Goal: Information Seeking & Learning: Check status

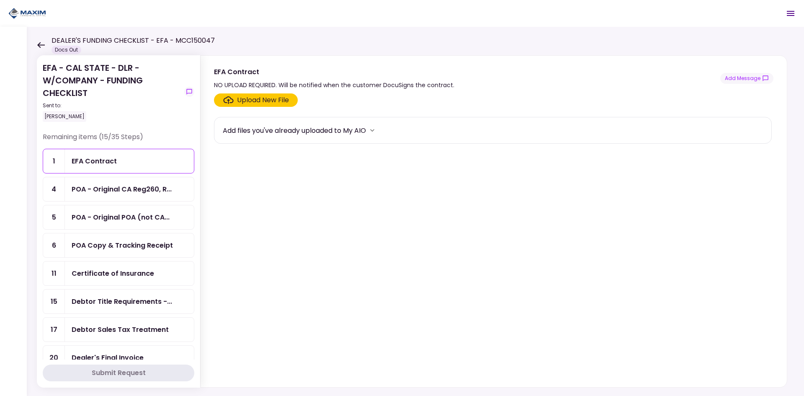
click at [116, 159] on div "EFA Contract" at bounding box center [130, 161] width 116 height 10
click at [134, 191] on div "POA - Original CA Reg260, R..." at bounding box center [122, 189] width 100 height 10
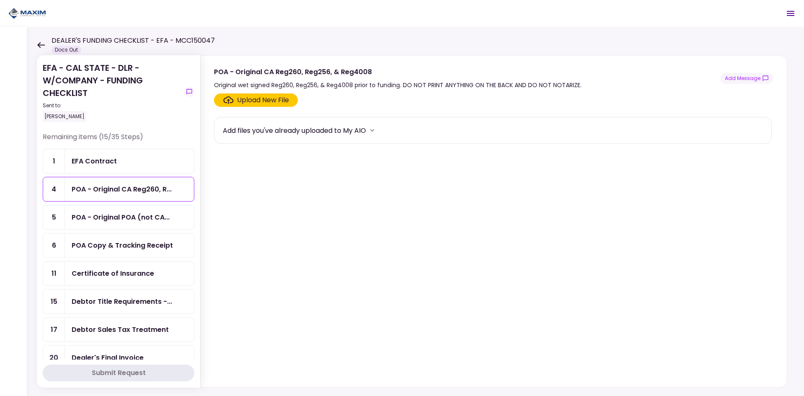
click at [142, 211] on div "POA - Original POA (not CA..." at bounding box center [129, 217] width 129 height 24
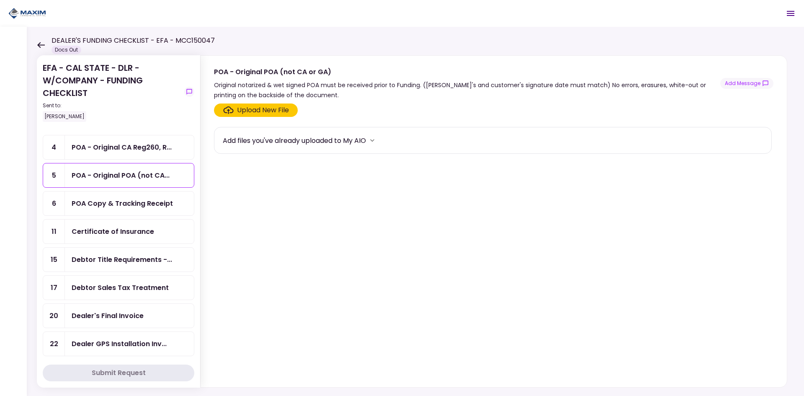
click at [147, 209] on div "POA Copy & Tracking Receipt" at bounding box center [129, 203] width 129 height 24
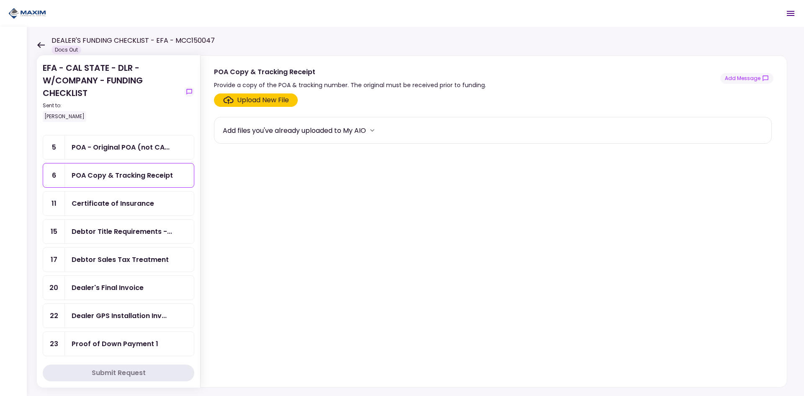
scroll to position [84, 0]
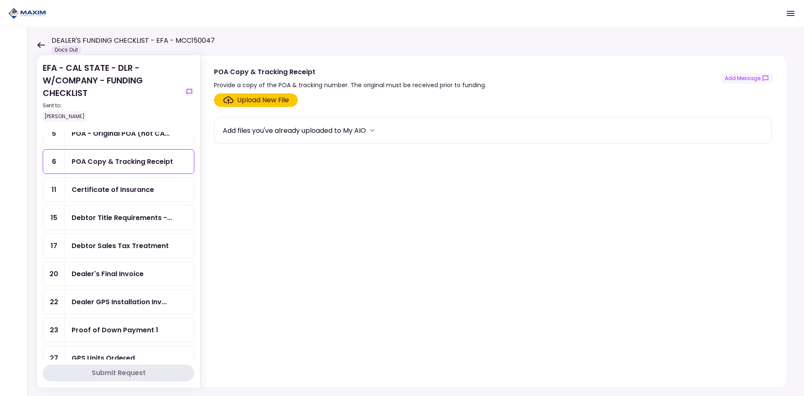
click at [152, 196] on div "Certificate of Insurance" at bounding box center [129, 190] width 129 height 24
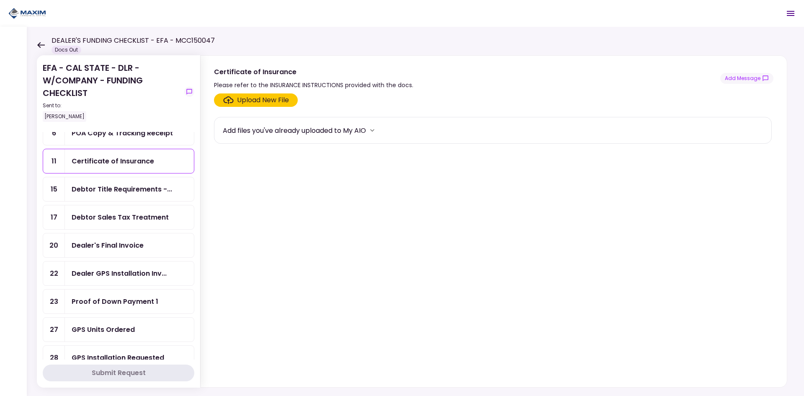
scroll to position [126, 0]
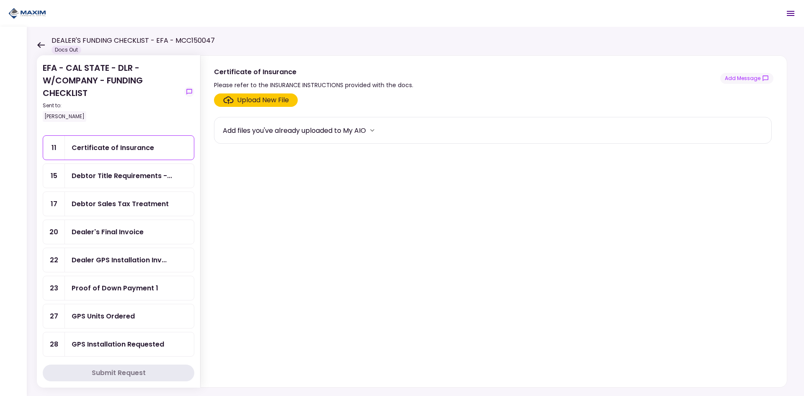
click at [155, 184] on div "Debtor Title Requirements -..." at bounding box center [129, 176] width 129 height 24
click at [153, 203] on div "Debtor Sales Tax Treatment" at bounding box center [120, 204] width 97 height 10
click at [143, 228] on div "Dealer's Final Invoice" at bounding box center [130, 232] width 116 height 10
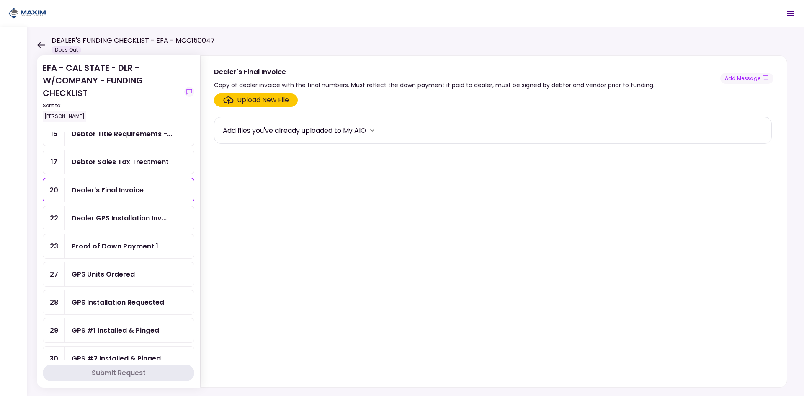
click at [143, 223] on div "Dealer GPS Installation Inv..." at bounding box center [119, 218] width 95 height 10
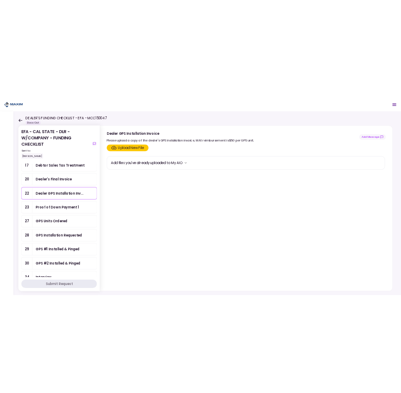
scroll to position [209, 0]
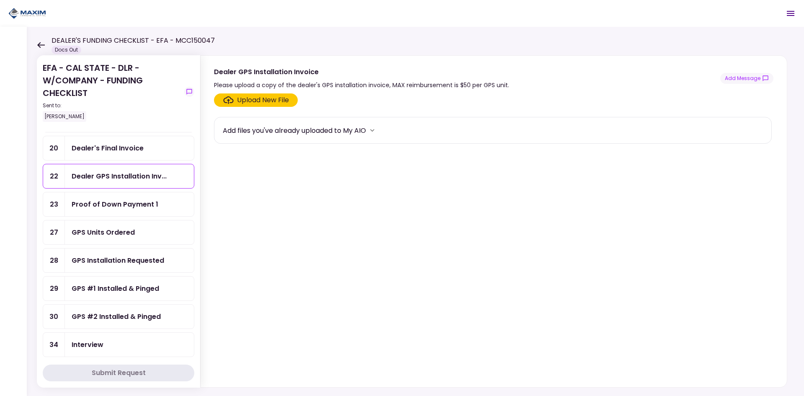
click at [143, 223] on div "GPS Units Ordered" at bounding box center [129, 232] width 129 height 24
